Goal: Task Accomplishment & Management: Manage account settings

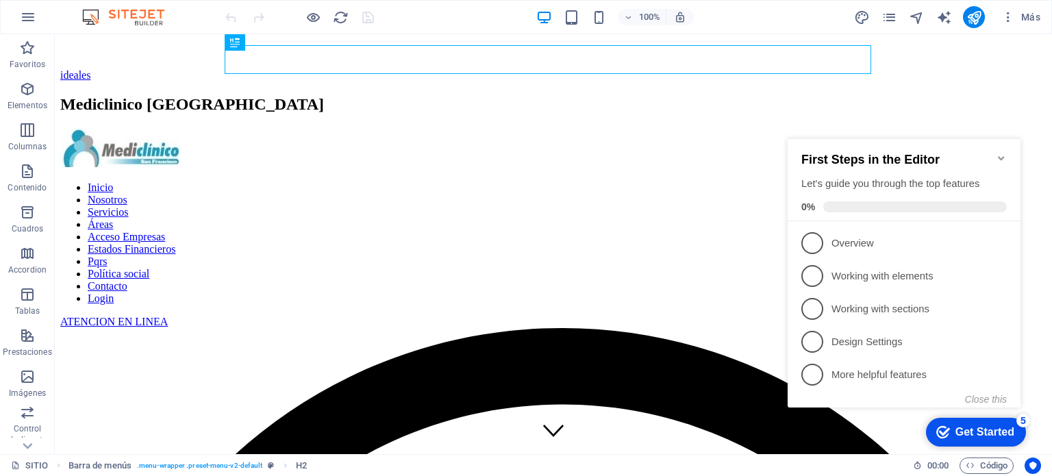
click at [1002, 153] on icon "Minimize checklist" at bounding box center [1001, 158] width 11 height 11
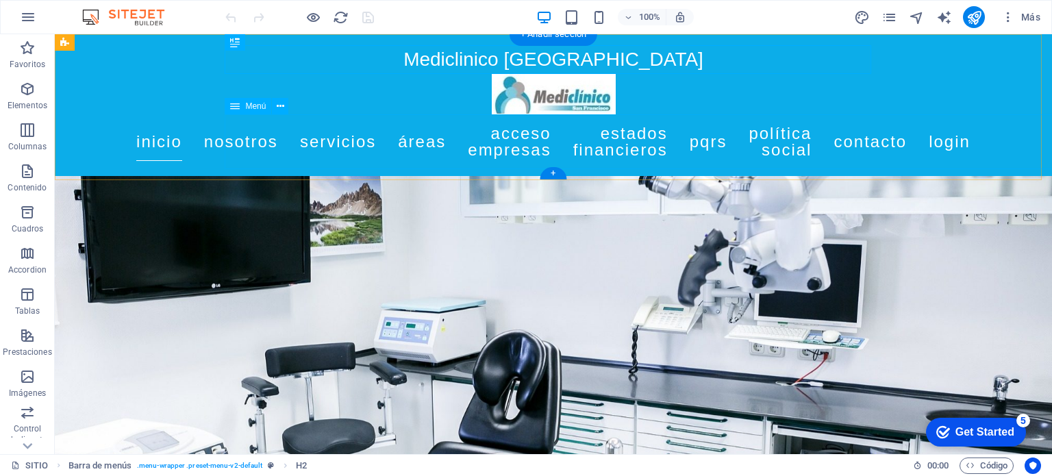
click at [444, 140] on nav "Inicio Nosotros Servicios Áreas Acceso Empresas Estados Financieros Pqrs Políti…" at bounding box center [553, 141] width 646 height 55
select select
select select "2"
select select
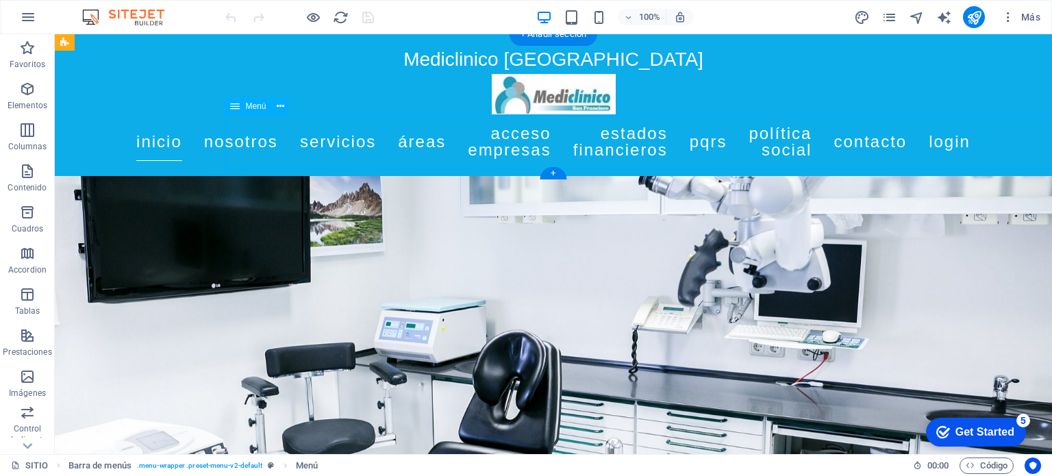
select select "external"
select select
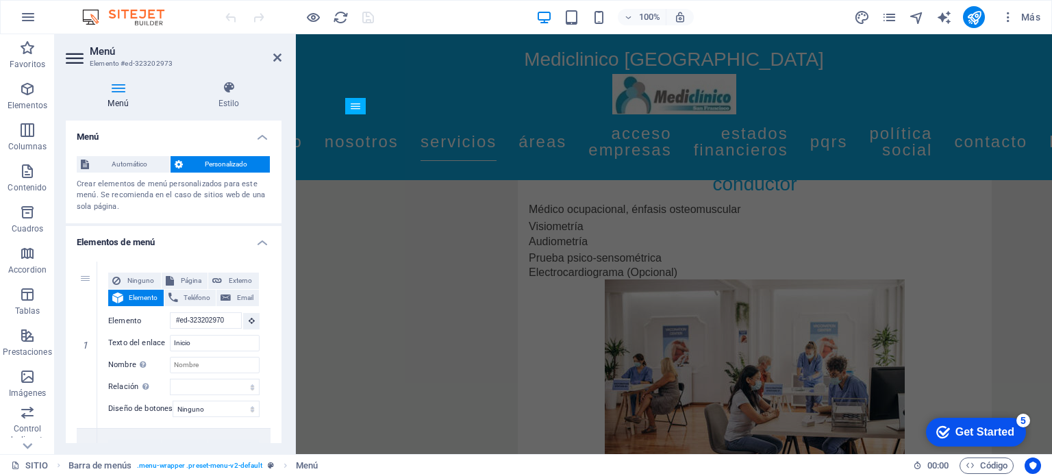
scroll to position [5963, 0]
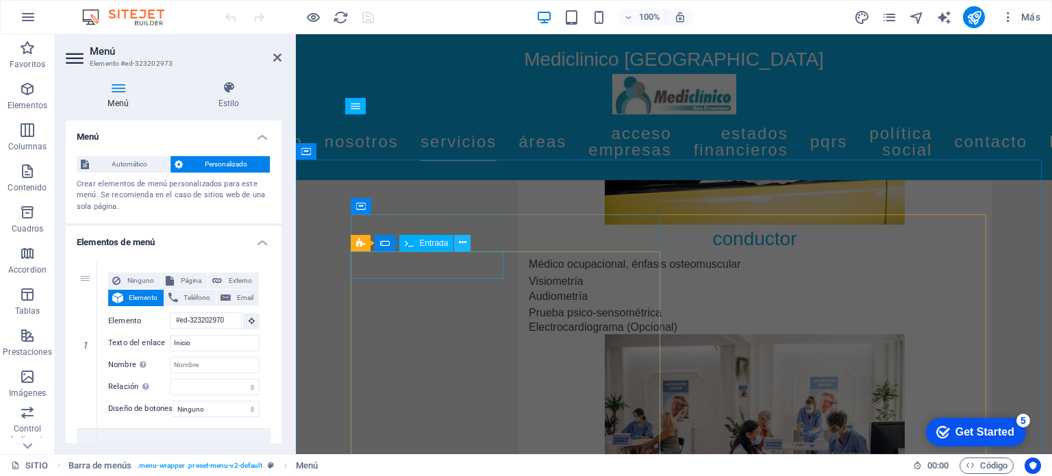
click at [466, 243] on icon at bounding box center [463, 243] width 8 height 14
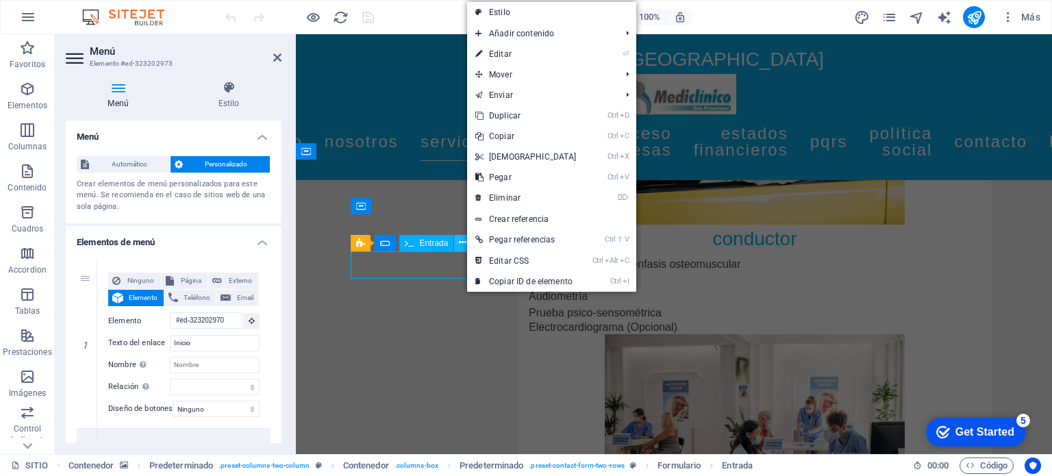
scroll to position [5946, 0]
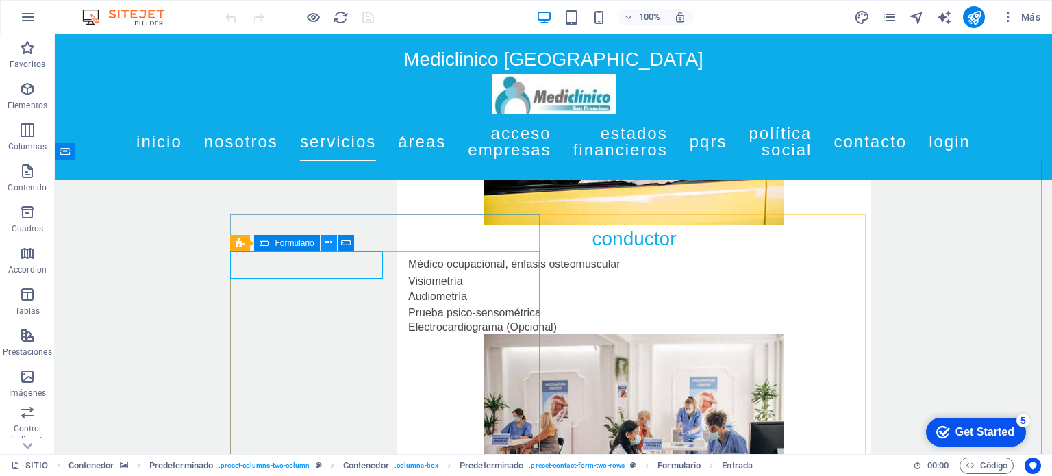
click at [325, 243] on icon at bounding box center [329, 243] width 8 height 14
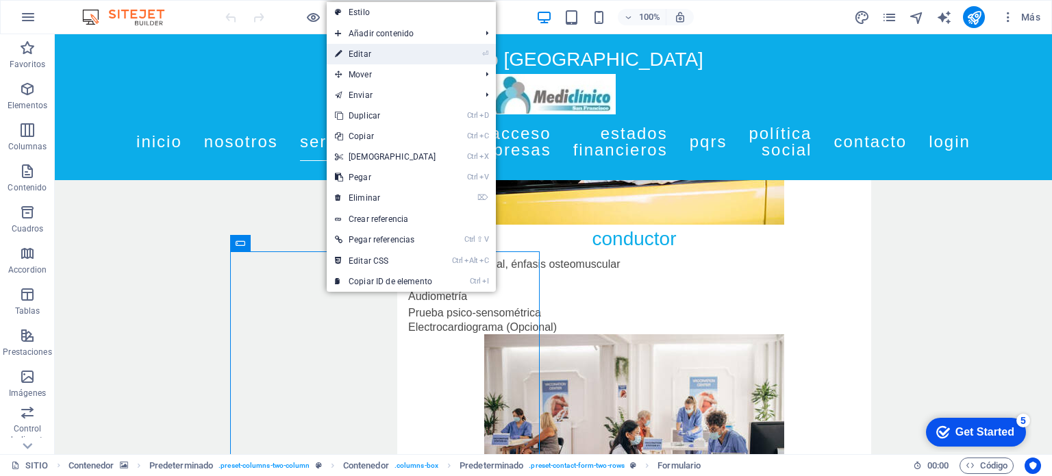
click at [372, 51] on link "⏎ Editar" at bounding box center [386, 54] width 118 height 21
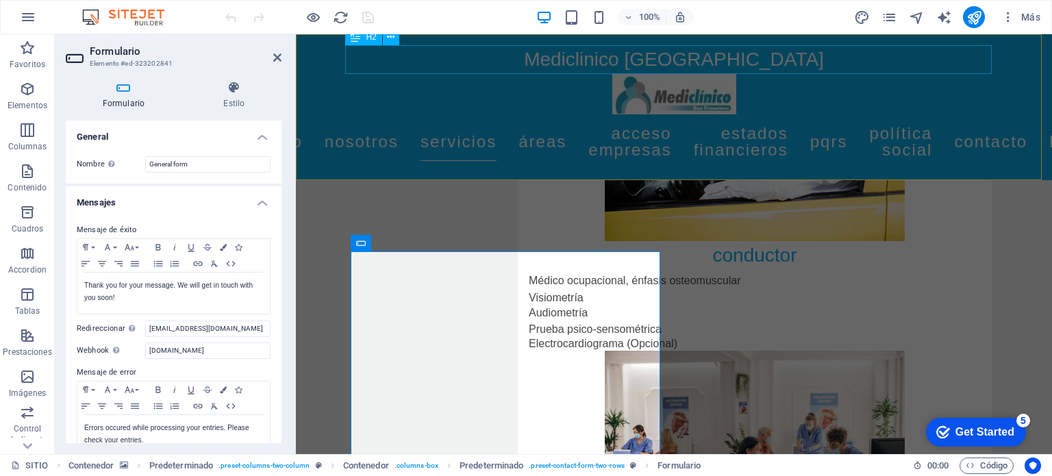
scroll to position [5963, 0]
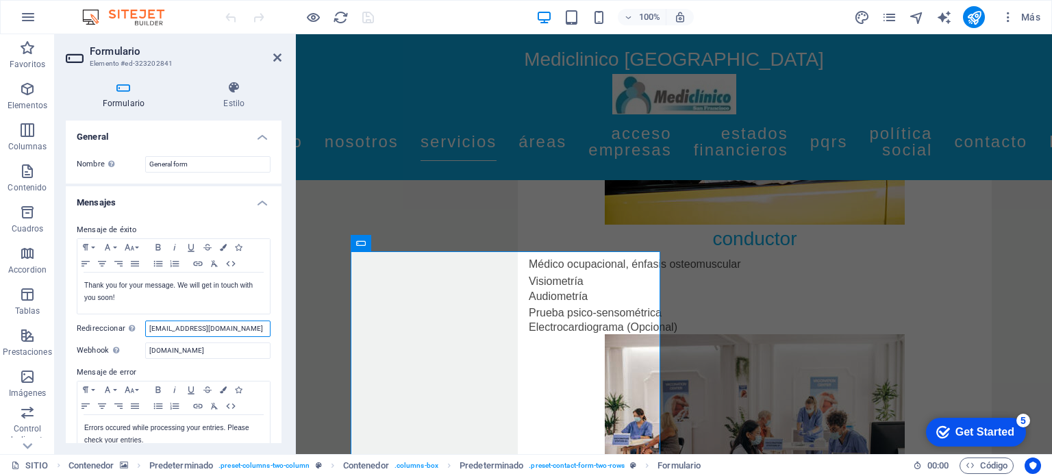
click at [147, 329] on input "[EMAIL_ADDRESS][DOMAIN_NAME]" at bounding box center [207, 329] width 125 height 16
type input "m"
type input "[EMAIL_ADDRESS][DOMAIN_NAME]"
drag, startPoint x: 228, startPoint y: 350, endPoint x: 104, endPoint y: 351, distance: 124.0
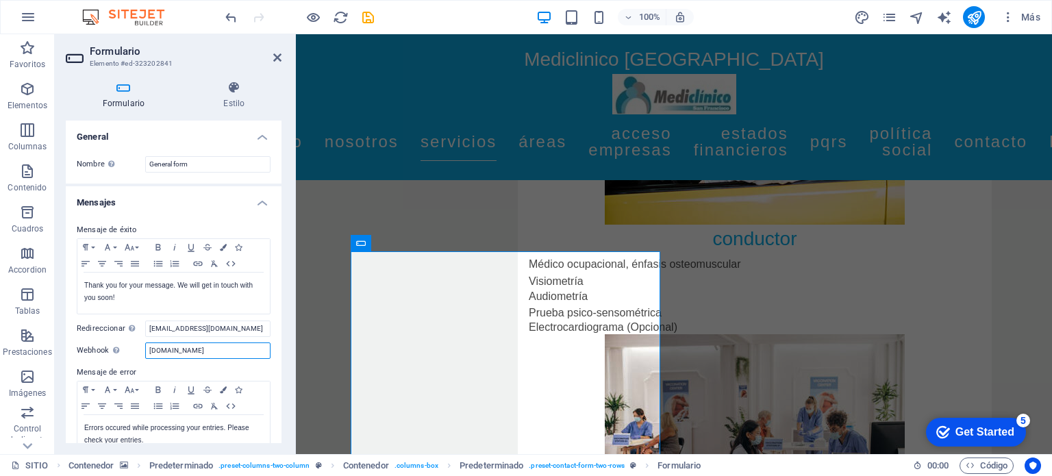
click at [104, 351] on div "Webhook Un webhook es una notificación push de este formulario a otro servidor.…" at bounding box center [174, 350] width 194 height 16
paste input "[DOMAIN_NAME]"
type input "[DOMAIN_NAME]"
click at [371, 12] on icon "save" at bounding box center [368, 18] width 16 height 16
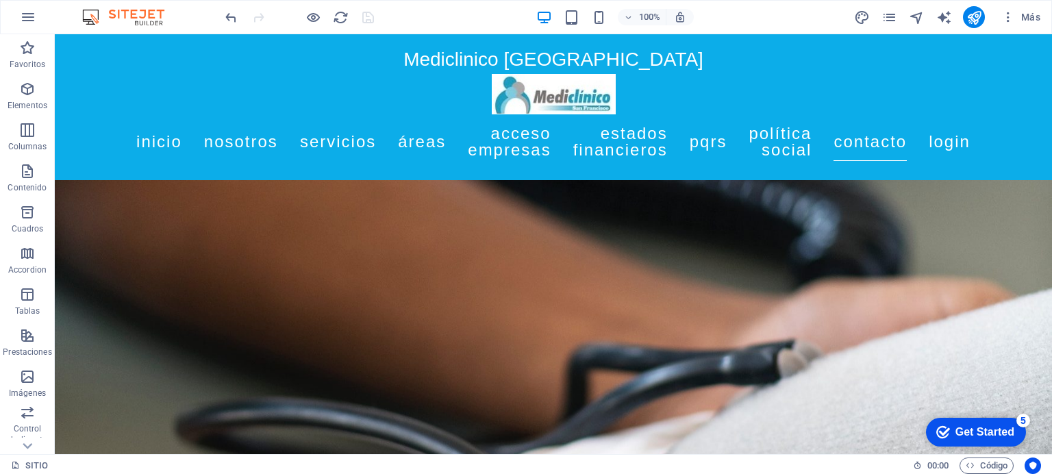
scroll to position [6871, 0]
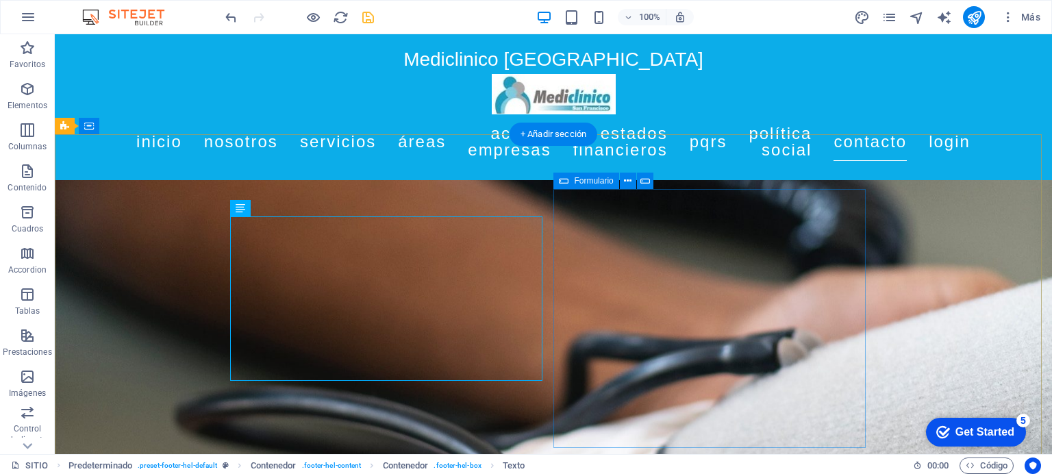
scroll to position [6854, 0]
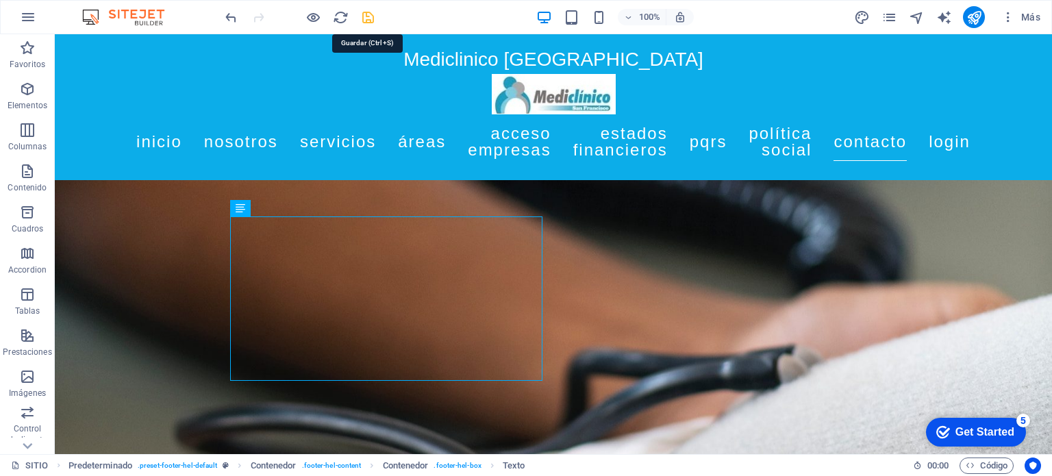
click at [373, 12] on icon "save" at bounding box center [368, 18] width 16 height 16
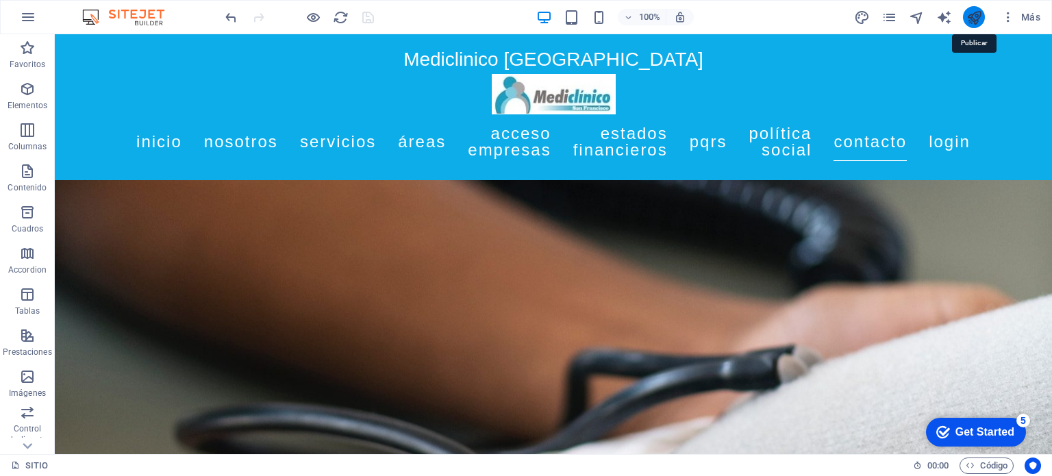
click at [972, 20] on icon "publish" at bounding box center [974, 18] width 16 height 16
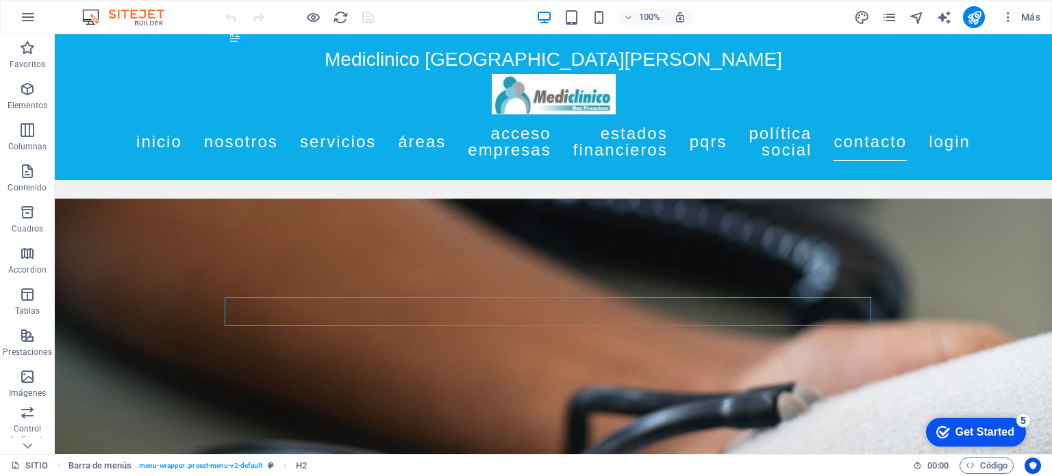
scroll to position [6806, 0]
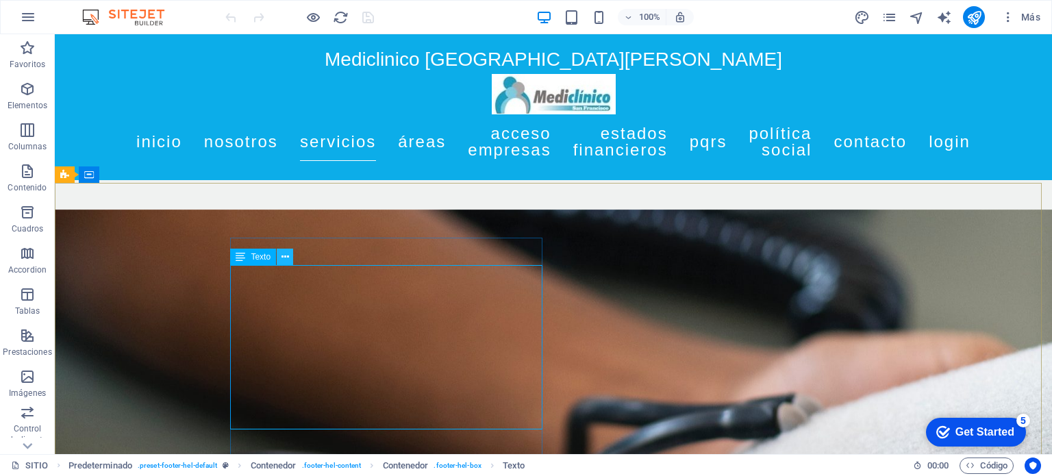
click at [288, 253] on icon at bounding box center [285, 257] width 8 height 14
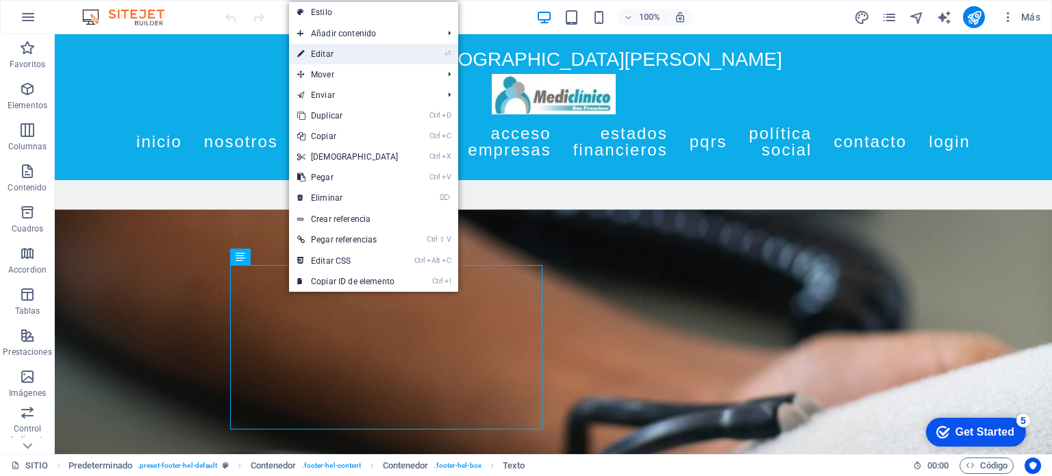
click at [344, 55] on link "⏎ Editar" at bounding box center [348, 54] width 118 height 21
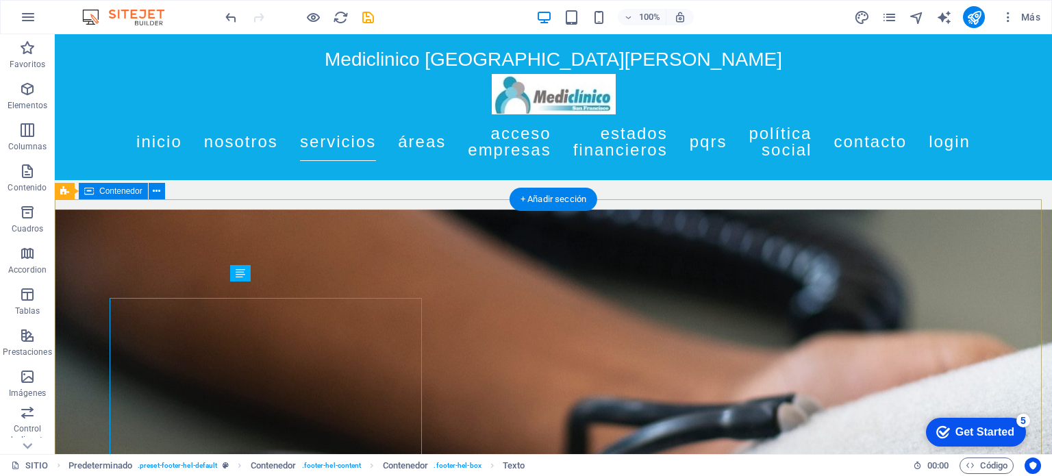
scroll to position [6789, 0]
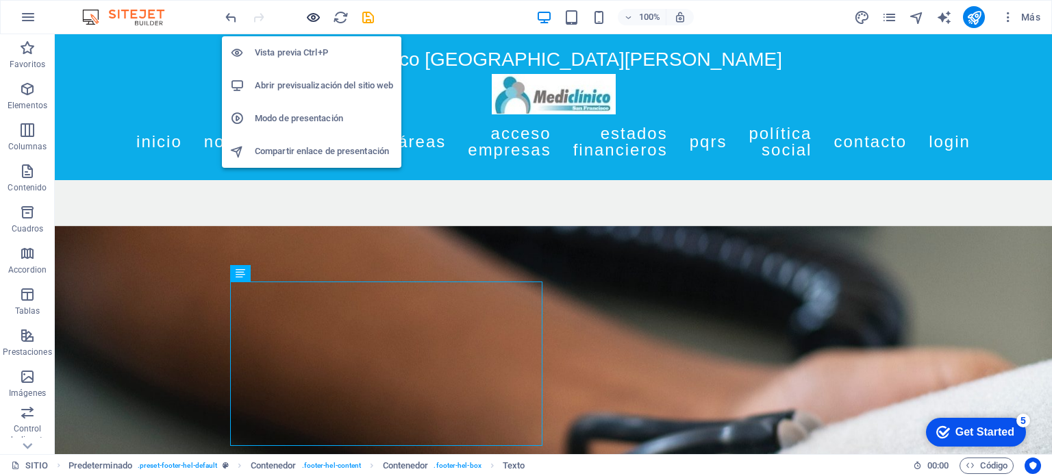
click at [312, 13] on icon "button" at bounding box center [313, 18] width 16 height 16
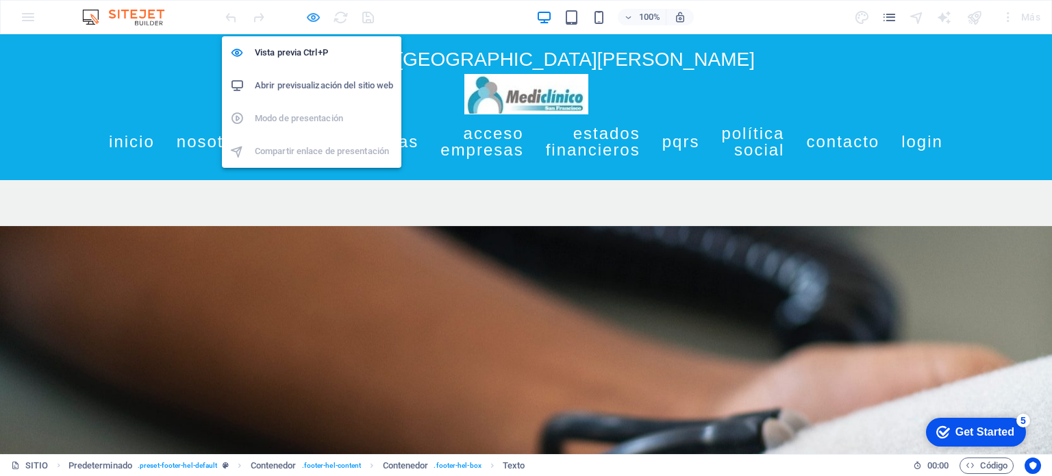
scroll to position [2044, 0]
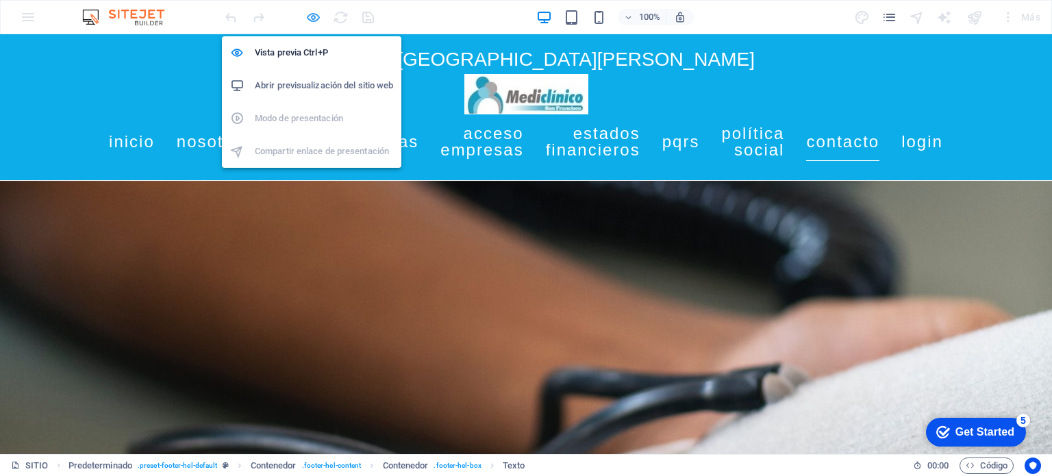
click at [313, 19] on icon "button" at bounding box center [313, 18] width 16 height 16
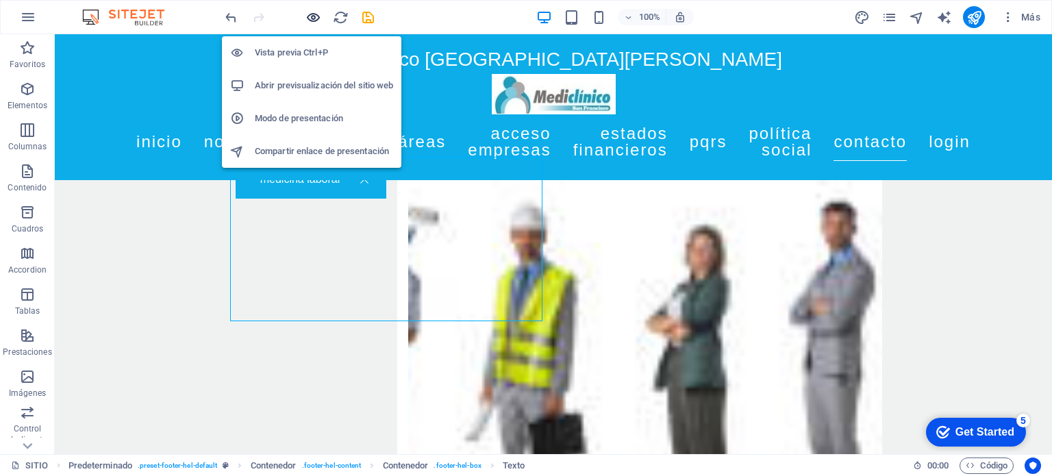
scroll to position [6914, 0]
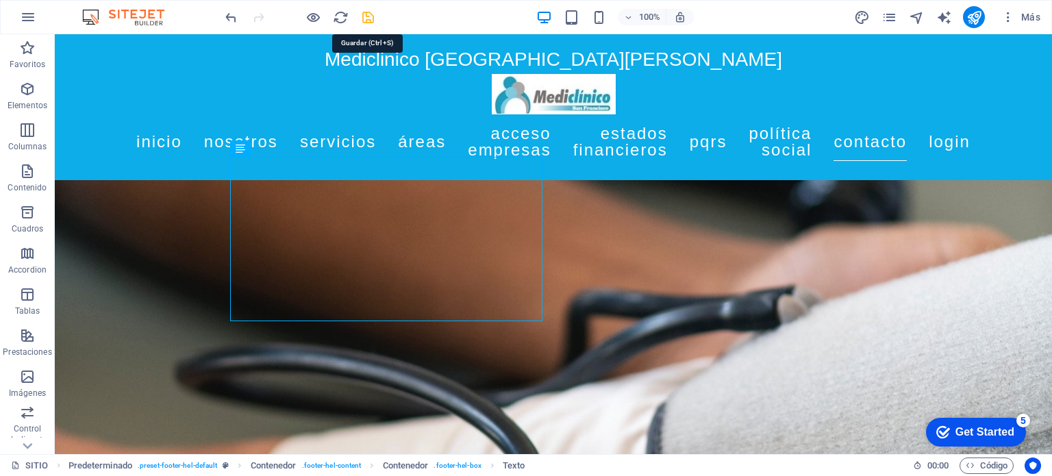
click at [370, 16] on icon "save" at bounding box center [368, 18] width 16 height 16
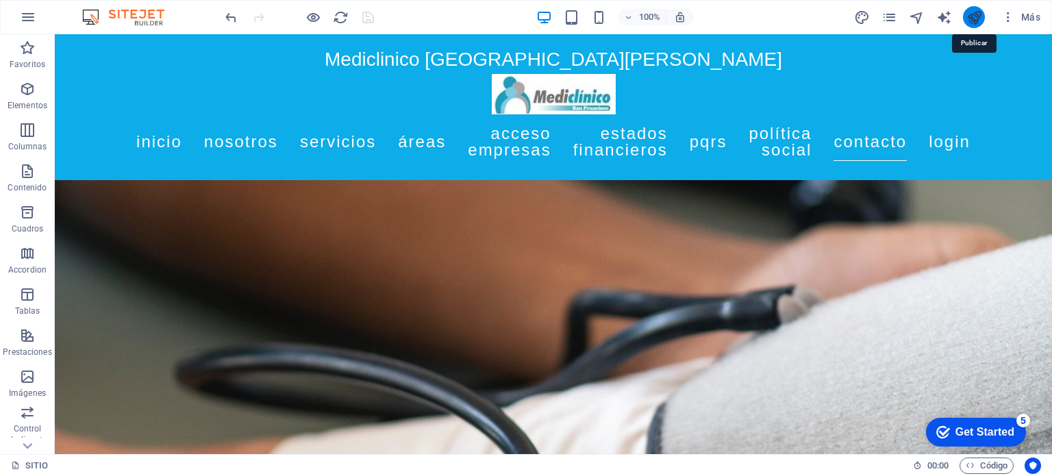
click at [980, 11] on icon "publish" at bounding box center [974, 18] width 16 height 16
